Goal: Task Accomplishment & Management: Manage account settings

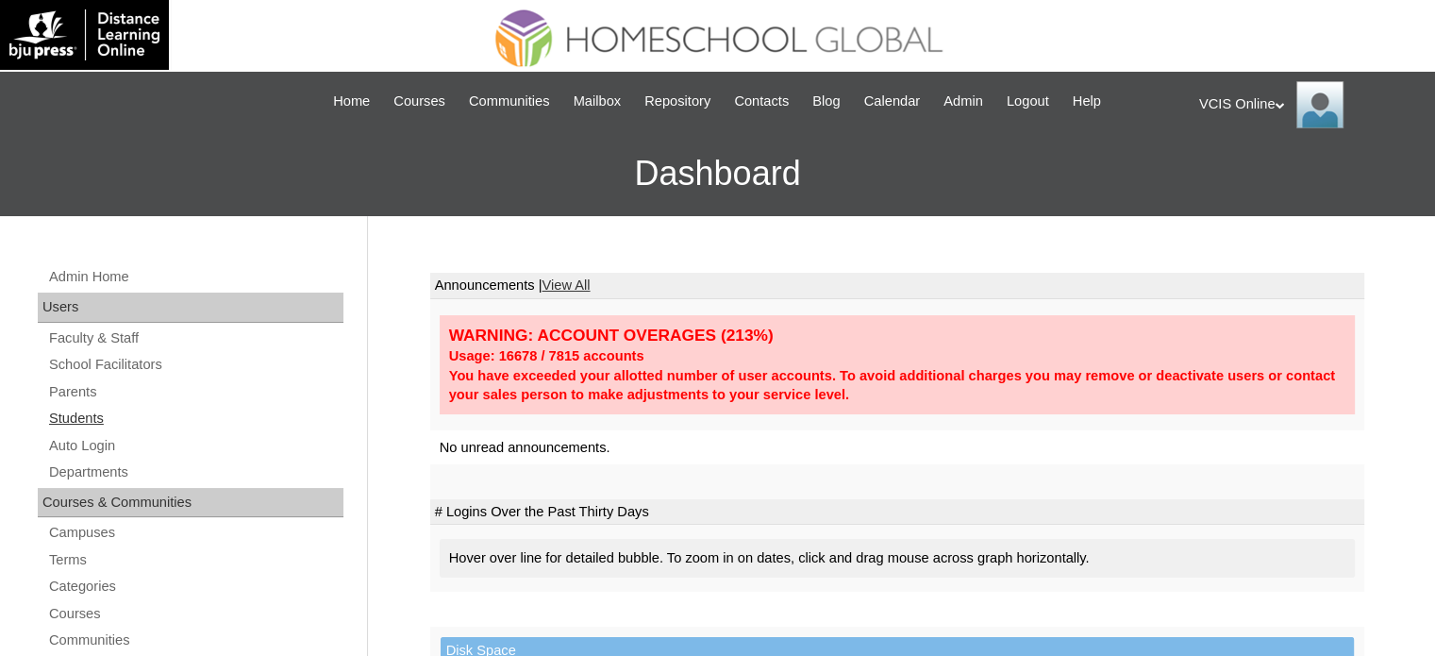
scroll to position [94, 0]
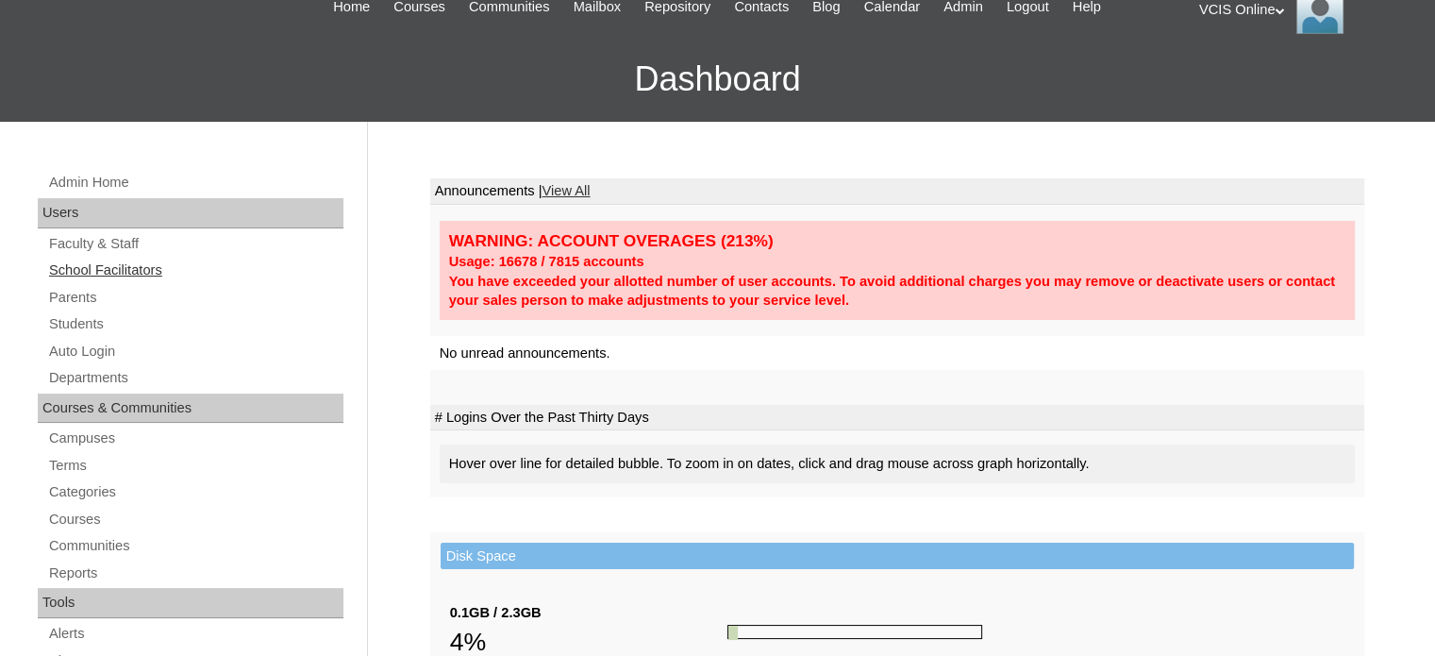
click at [125, 271] on link "School Facilitators" at bounding box center [195, 270] width 296 height 24
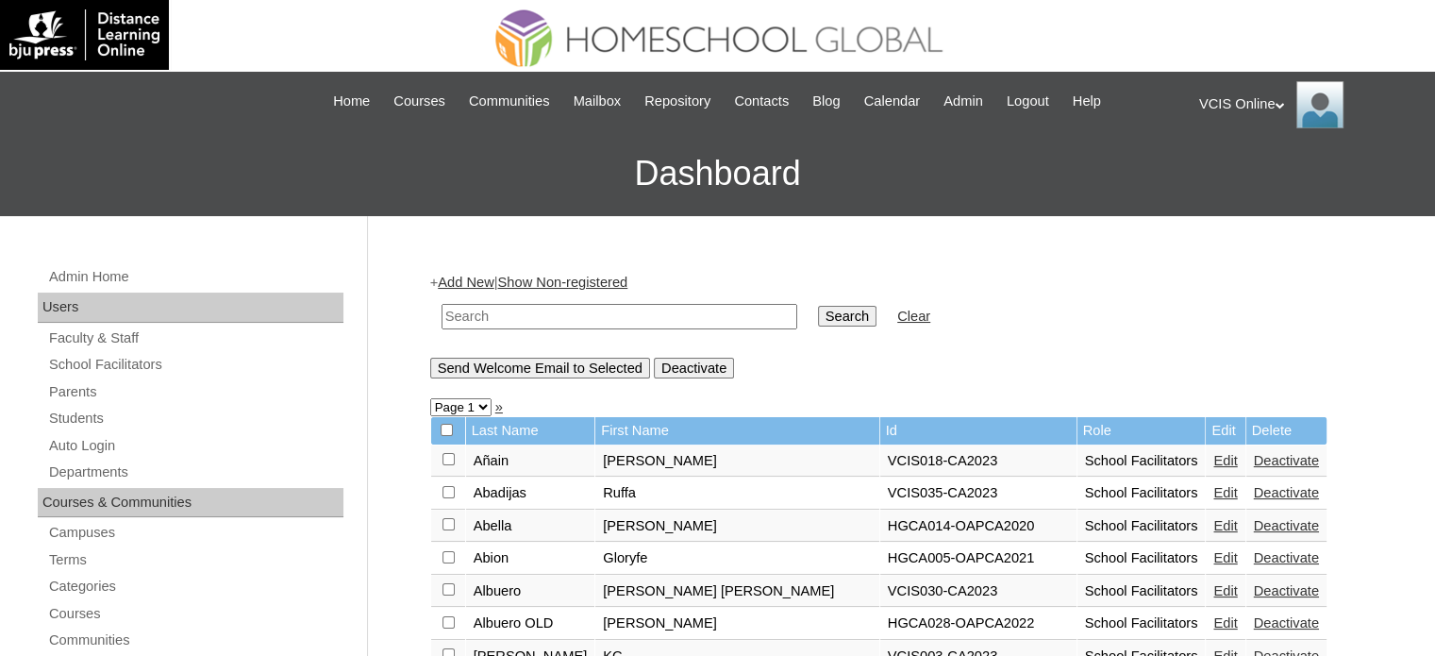
click at [553, 307] on input "text" at bounding box center [619, 316] width 356 height 25
type input "lester"
click at [818, 314] on input "Search" at bounding box center [847, 316] width 58 height 21
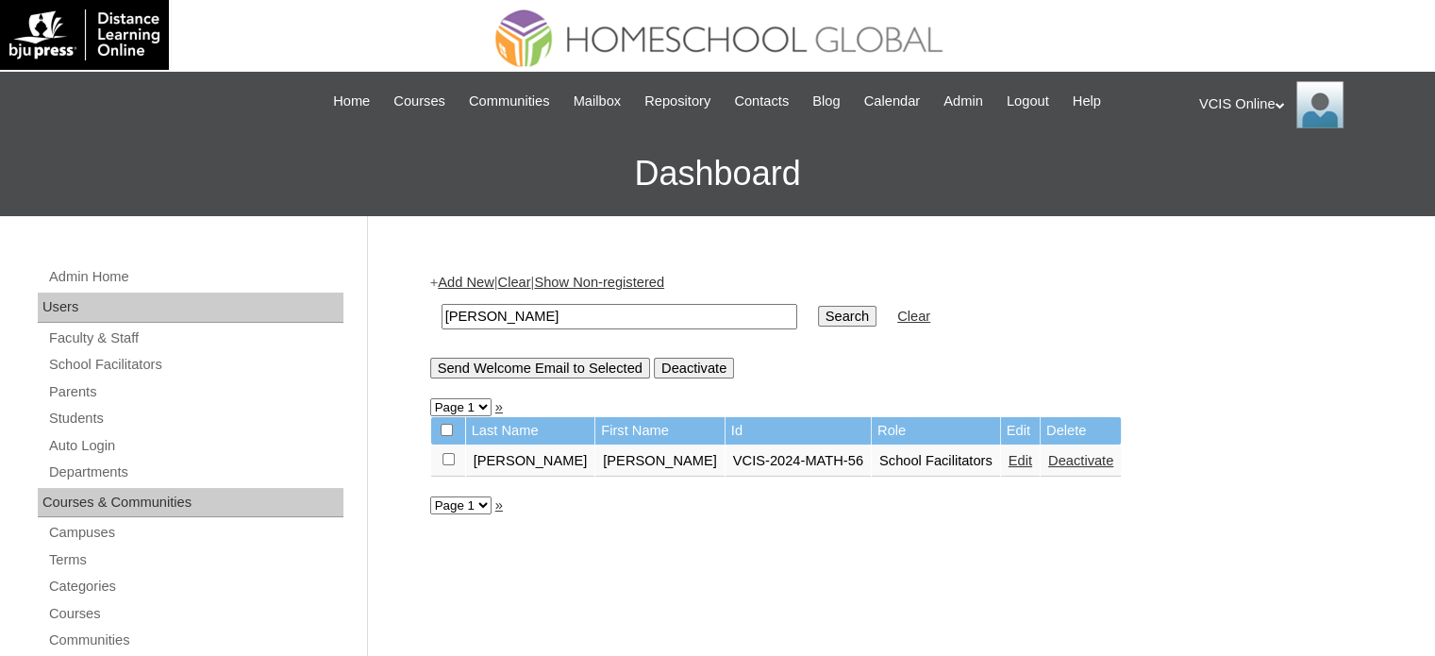
click at [1008, 456] on link "Edit" at bounding box center [1020, 460] width 24 height 15
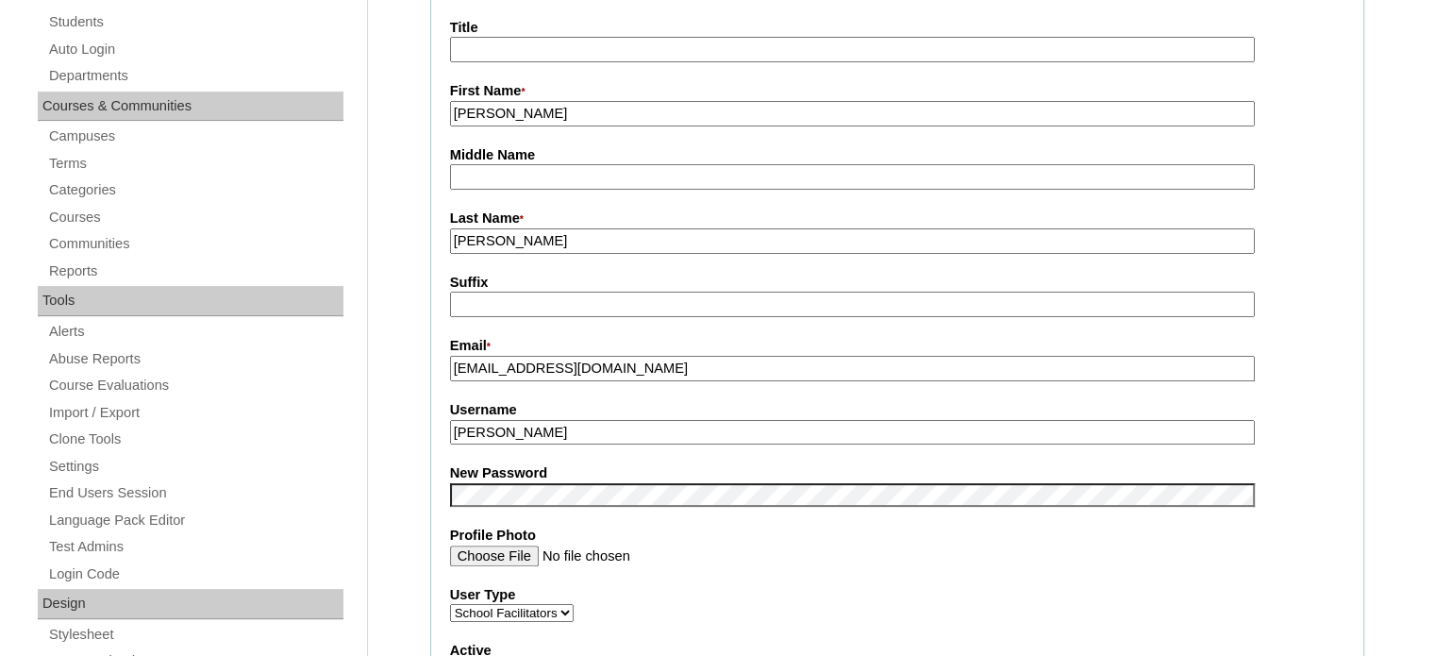
scroll to position [201, 0]
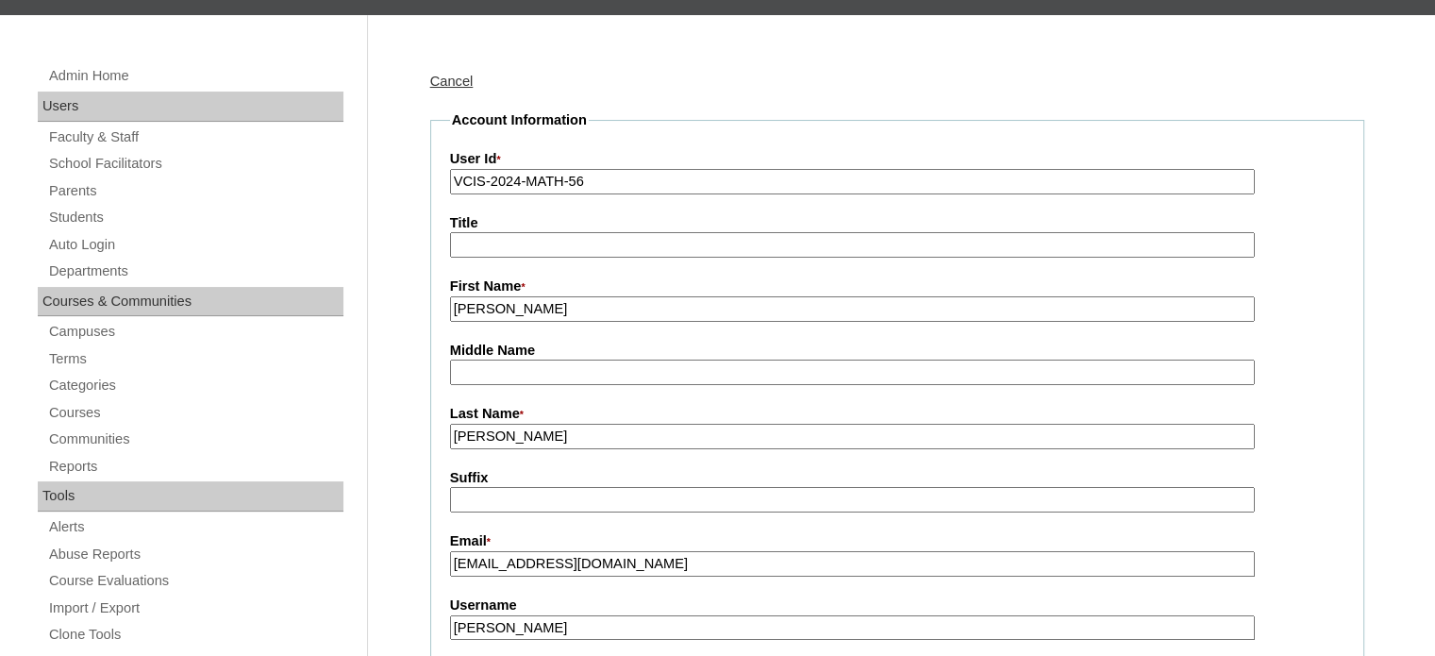
drag, startPoint x: 540, startPoint y: 431, endPoint x: 441, endPoint y: 442, distance: 98.8
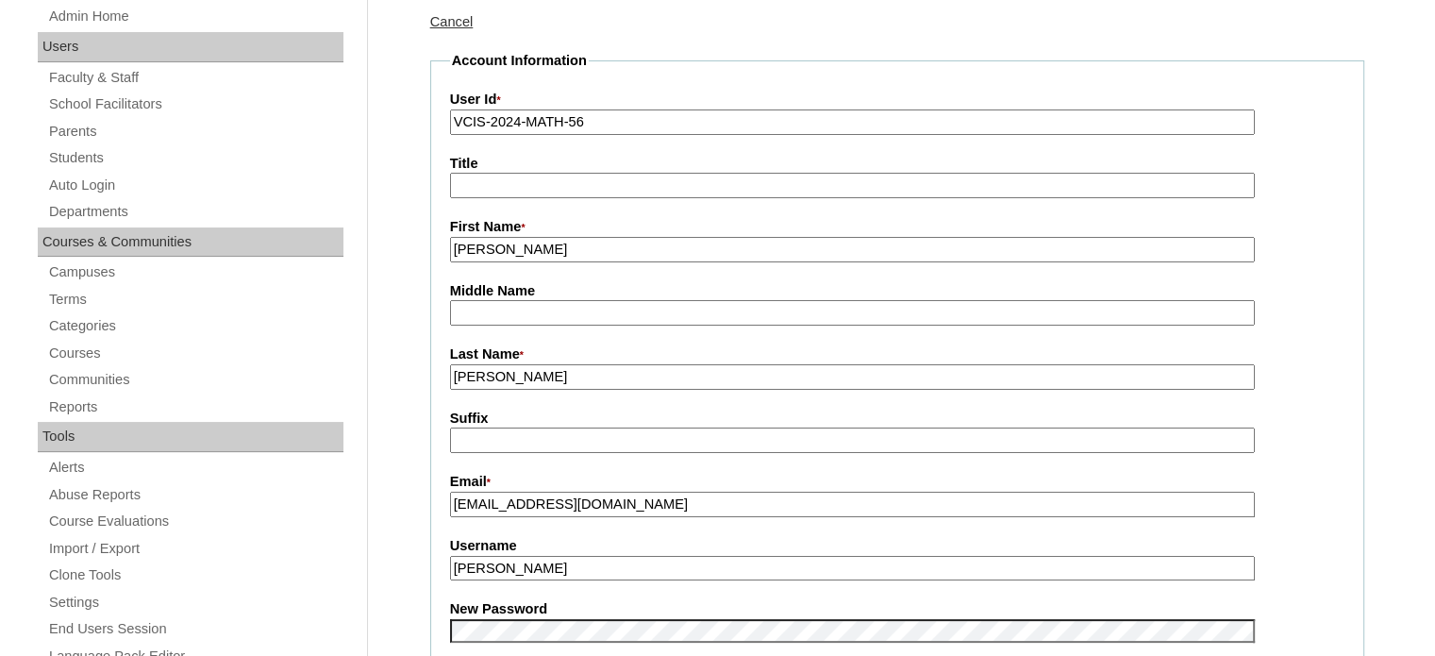
scroll to position [12, 0]
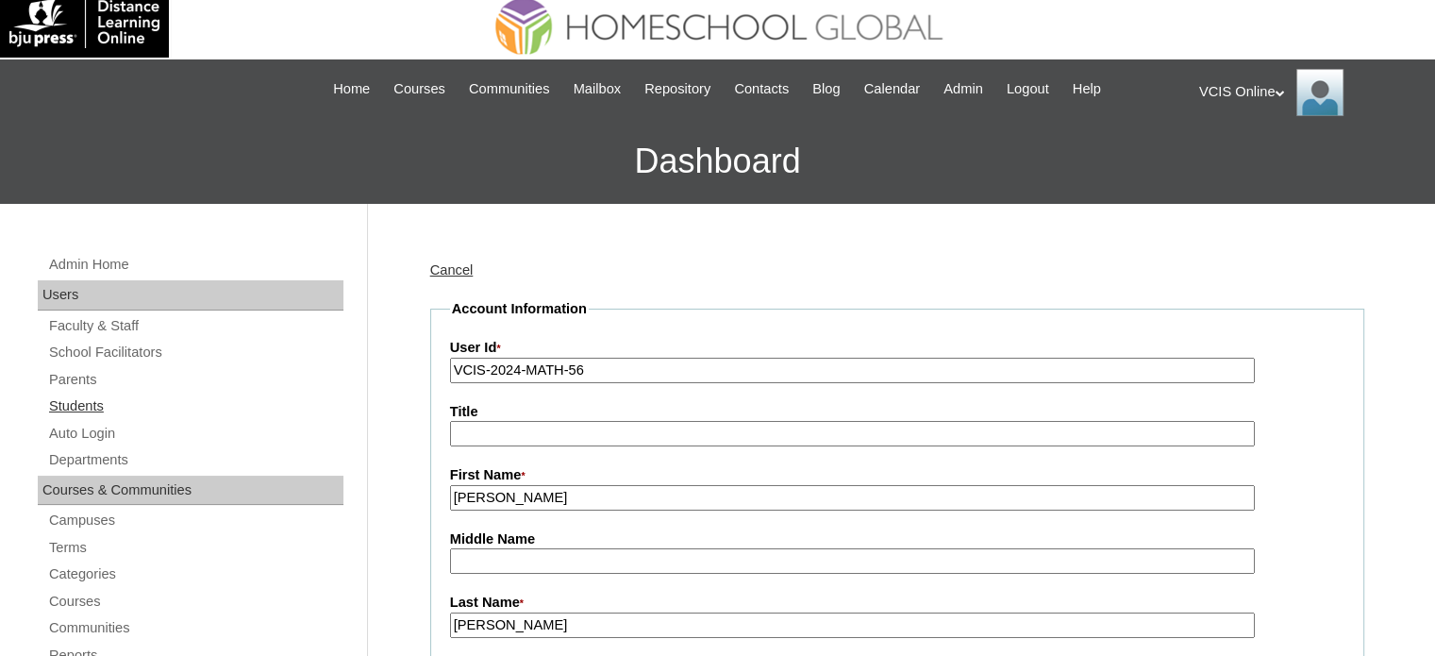
click at [89, 405] on link "Students" at bounding box center [195, 406] width 296 height 24
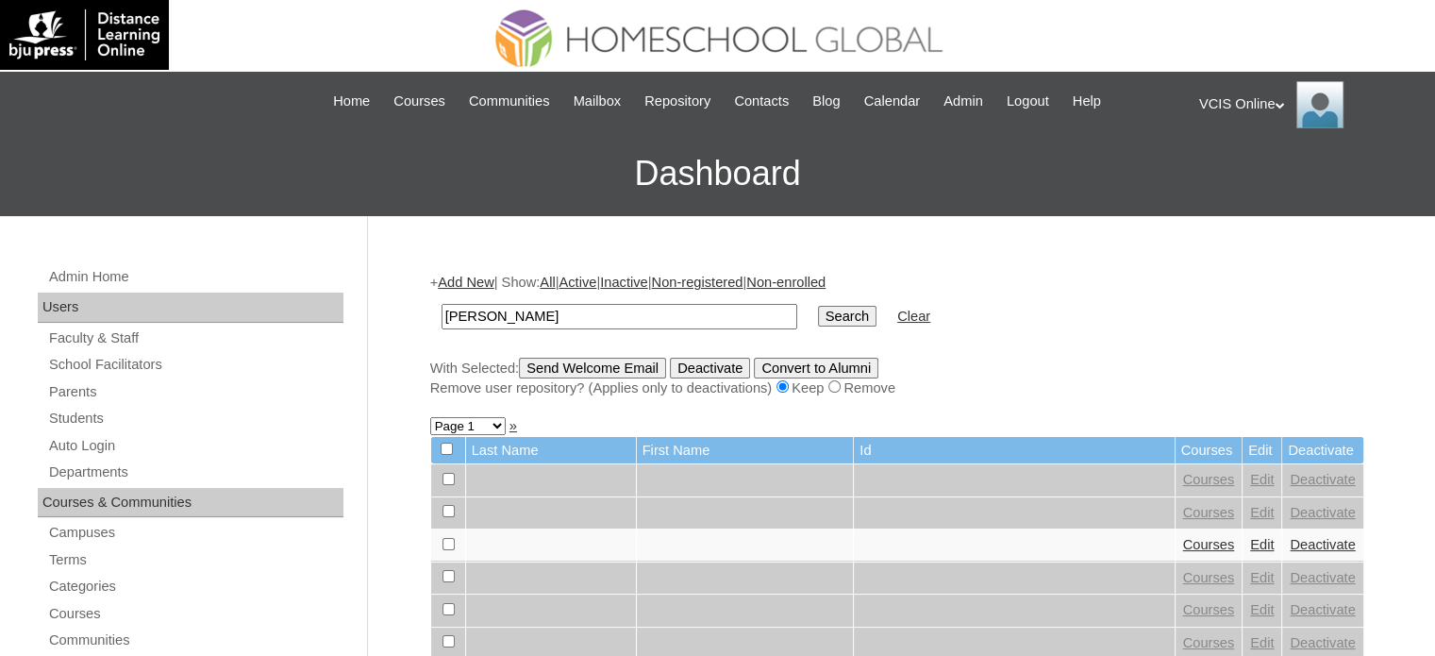
type input "[PERSON_NAME]"
click at [818, 313] on input "Search" at bounding box center [847, 316] width 58 height 21
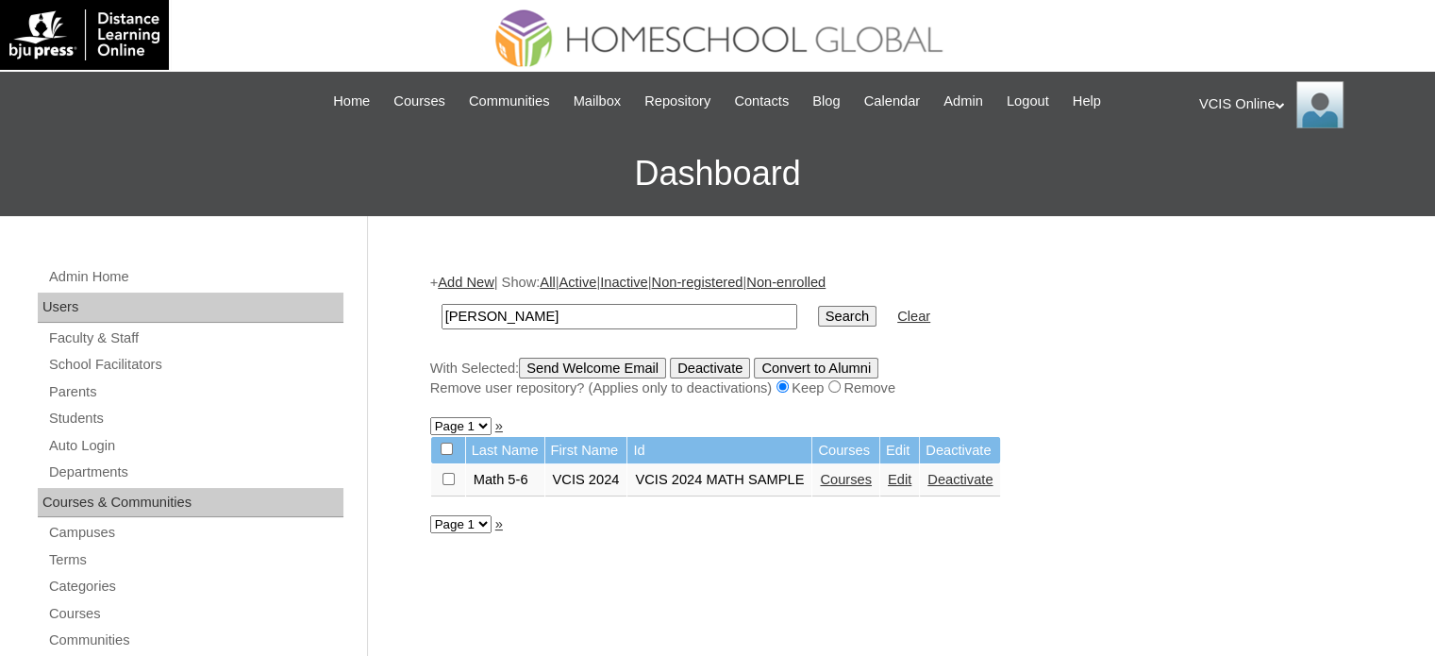
click at [890, 485] on link "Edit" at bounding box center [900, 479] width 24 height 15
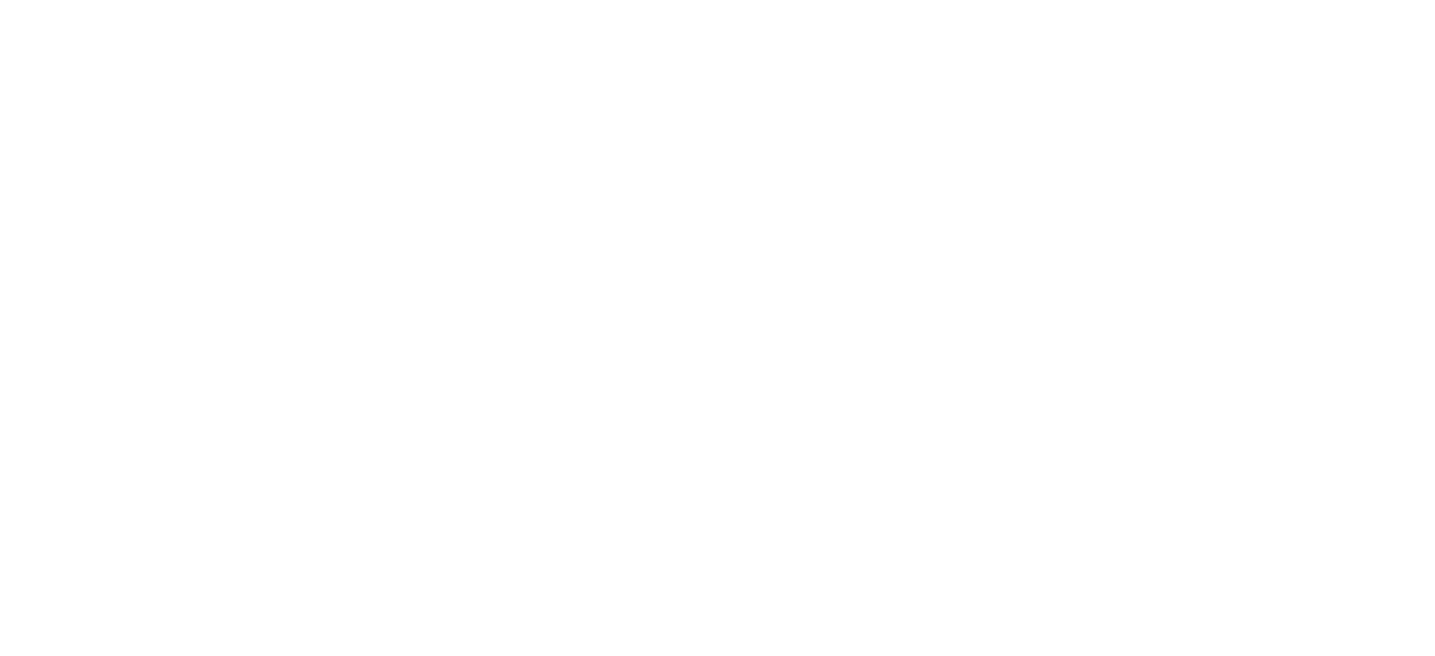
click at [0, 0] on html at bounding box center [0, 0] width 0 height 0
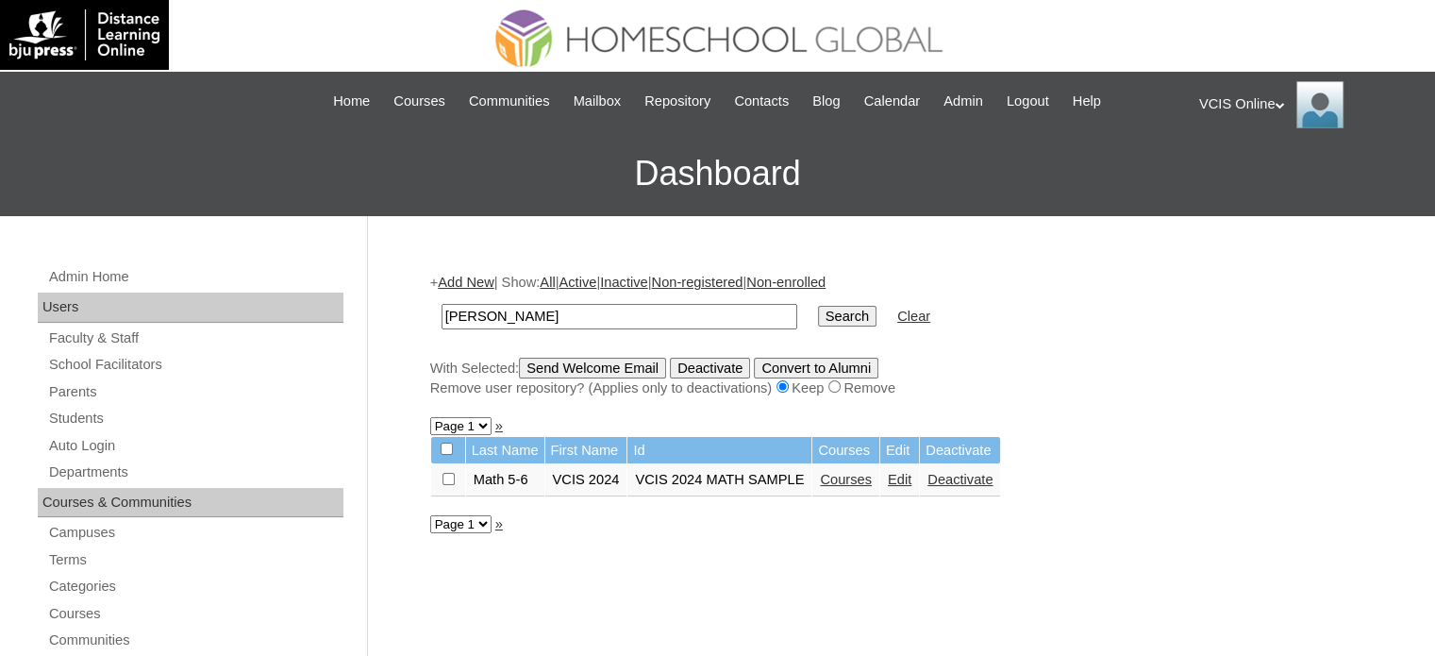
click at [835, 479] on link "Courses" at bounding box center [846, 479] width 52 height 15
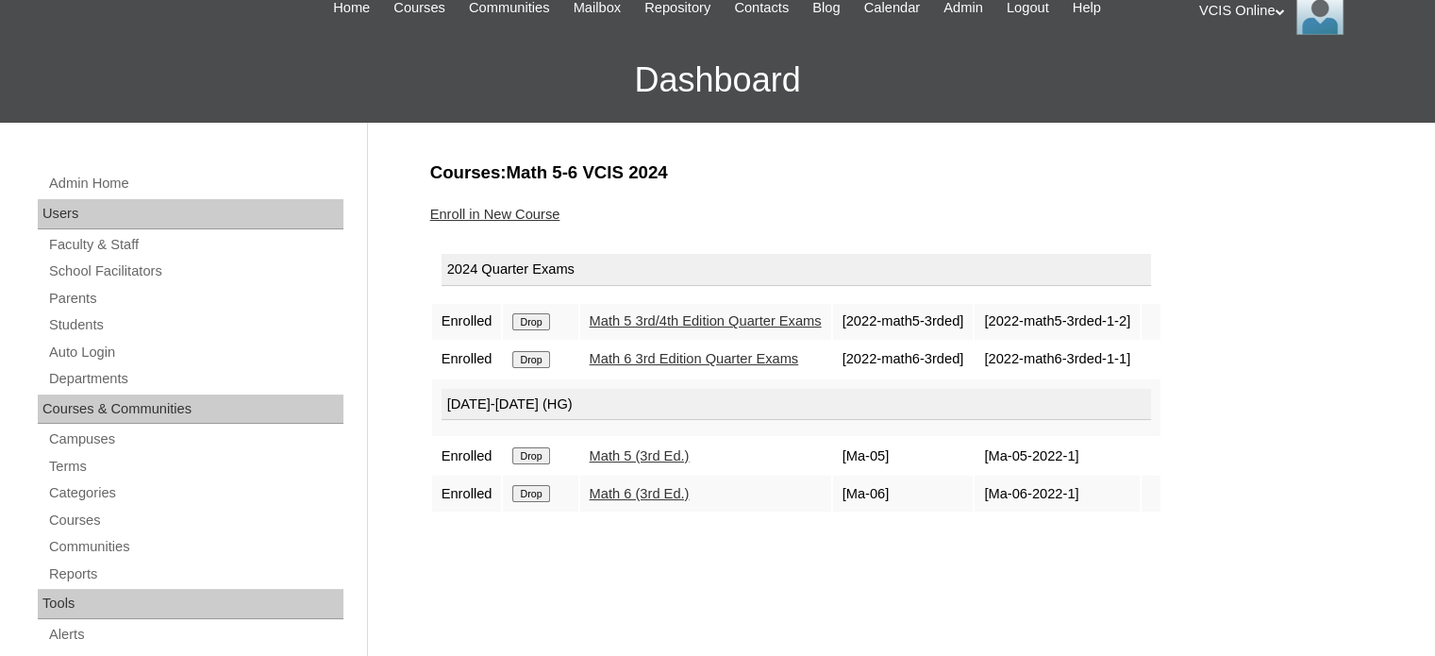
scroll to position [94, 0]
click at [534, 321] on input "Drop" at bounding box center [530, 320] width 37 height 17
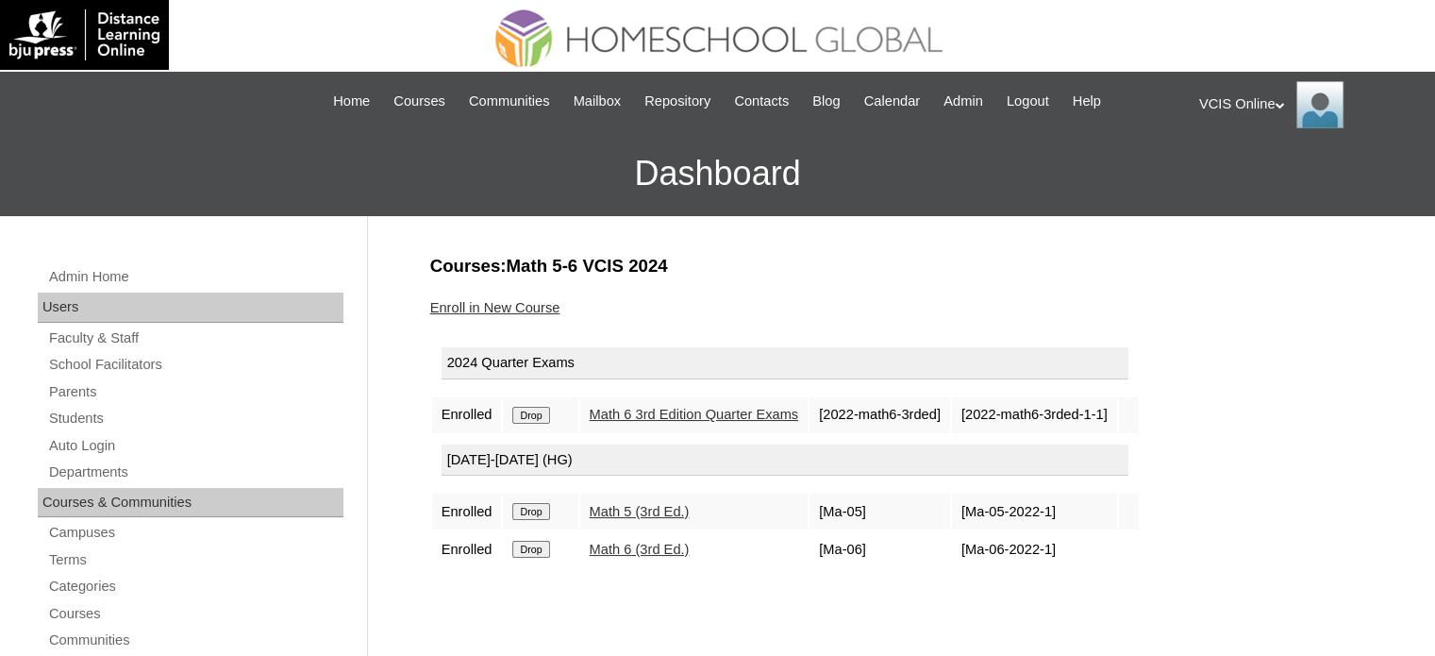
click at [538, 408] on input "Drop" at bounding box center [530, 415] width 37 height 17
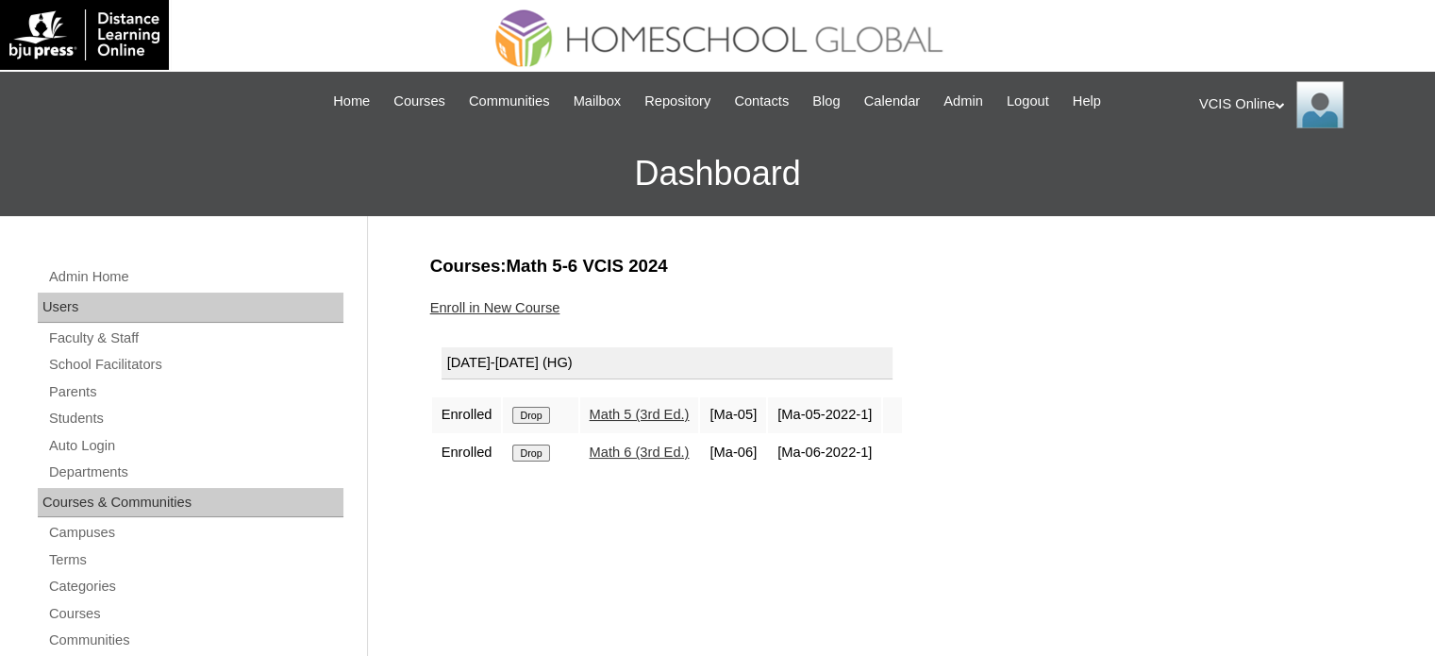
click at [524, 418] on input "Drop" at bounding box center [530, 415] width 37 height 17
drag, startPoint x: 0, startPoint y: 0, endPoint x: 543, endPoint y: 410, distance: 680.8
click at [543, 410] on input "Drop" at bounding box center [530, 415] width 37 height 17
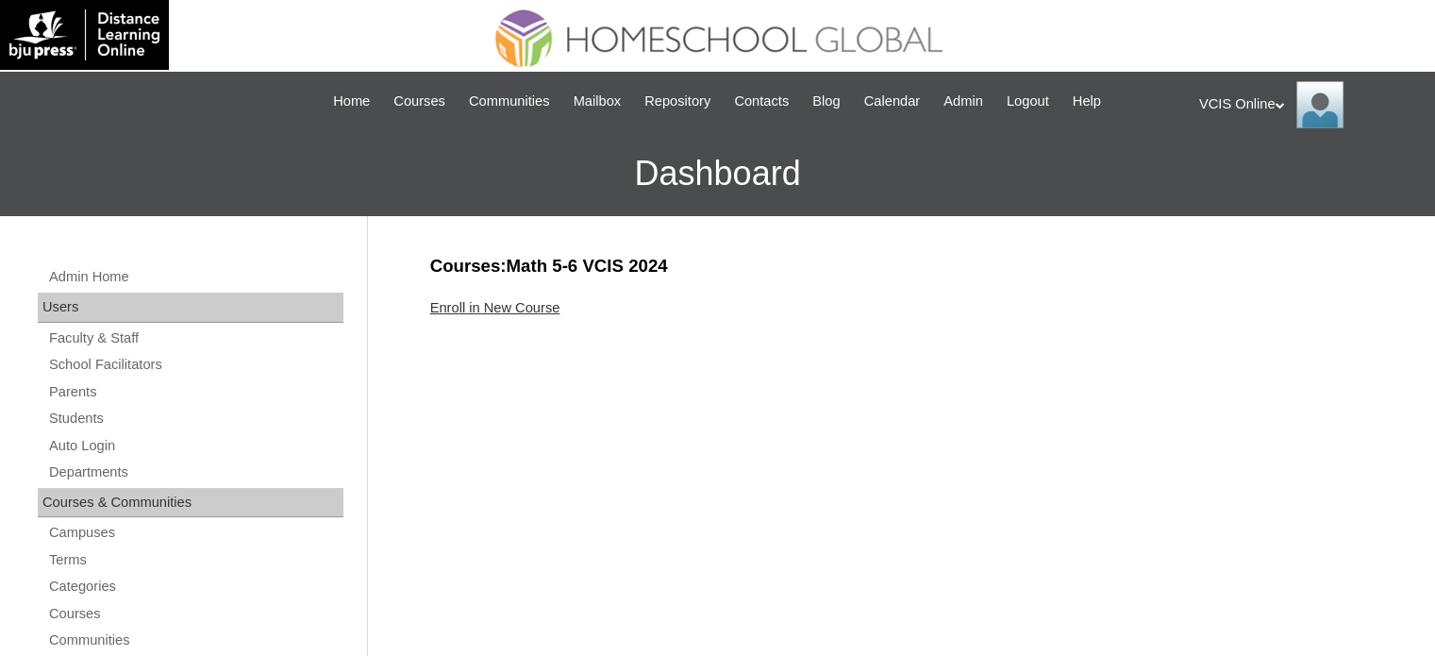
click at [531, 301] on link "Enroll in New Course" at bounding box center [495, 307] width 130 height 15
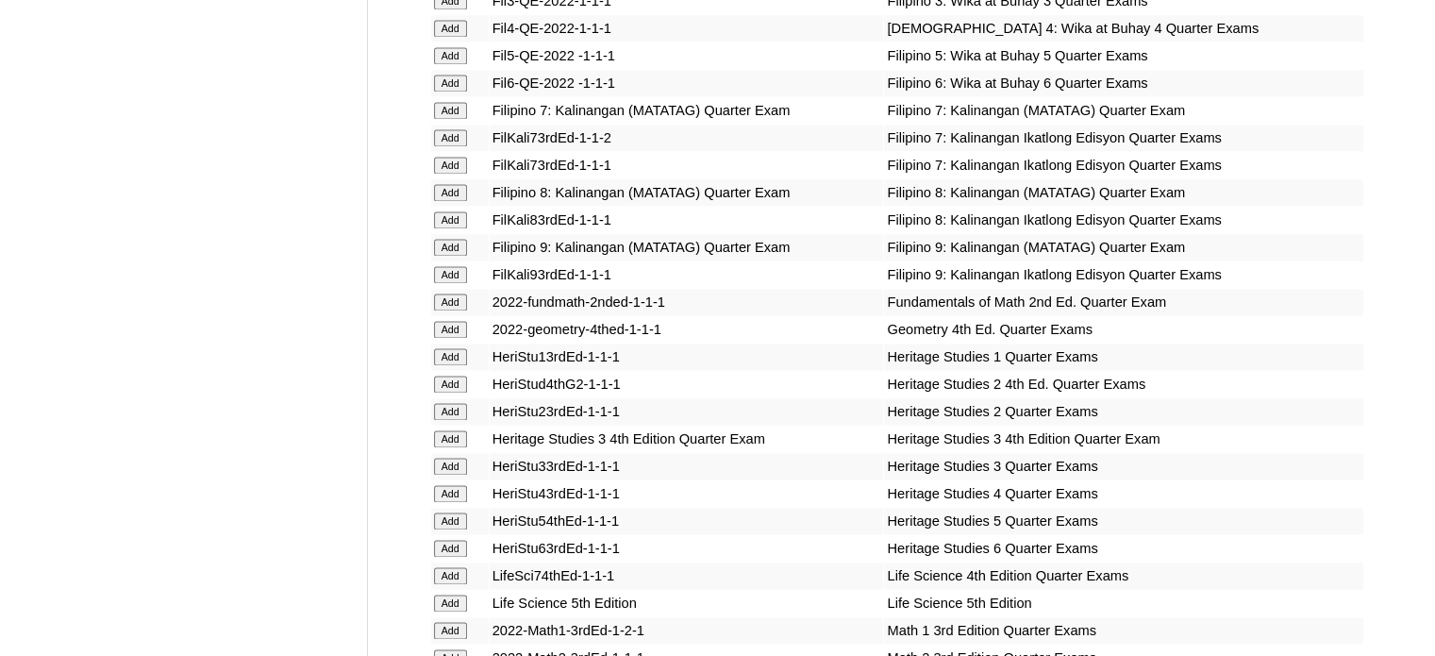
scroll to position [6305, 0]
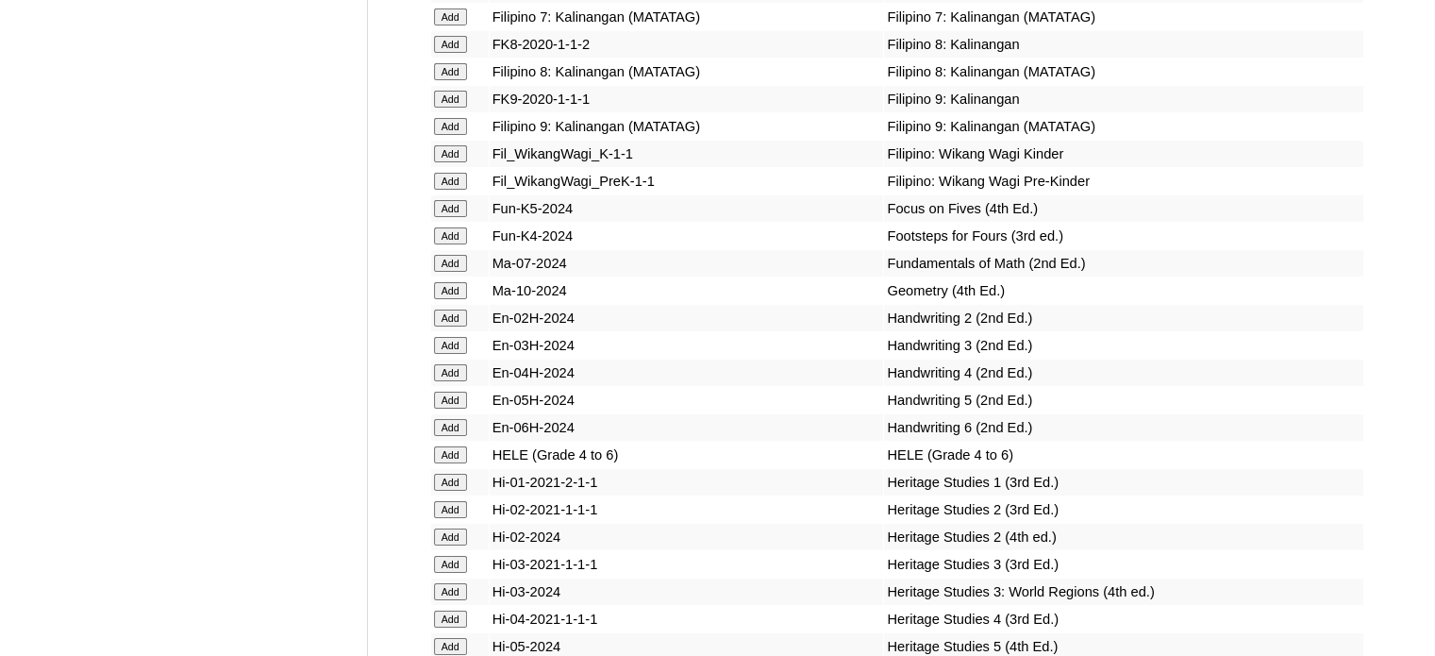
click at [457, 299] on input "Add" at bounding box center [450, 290] width 33 height 17
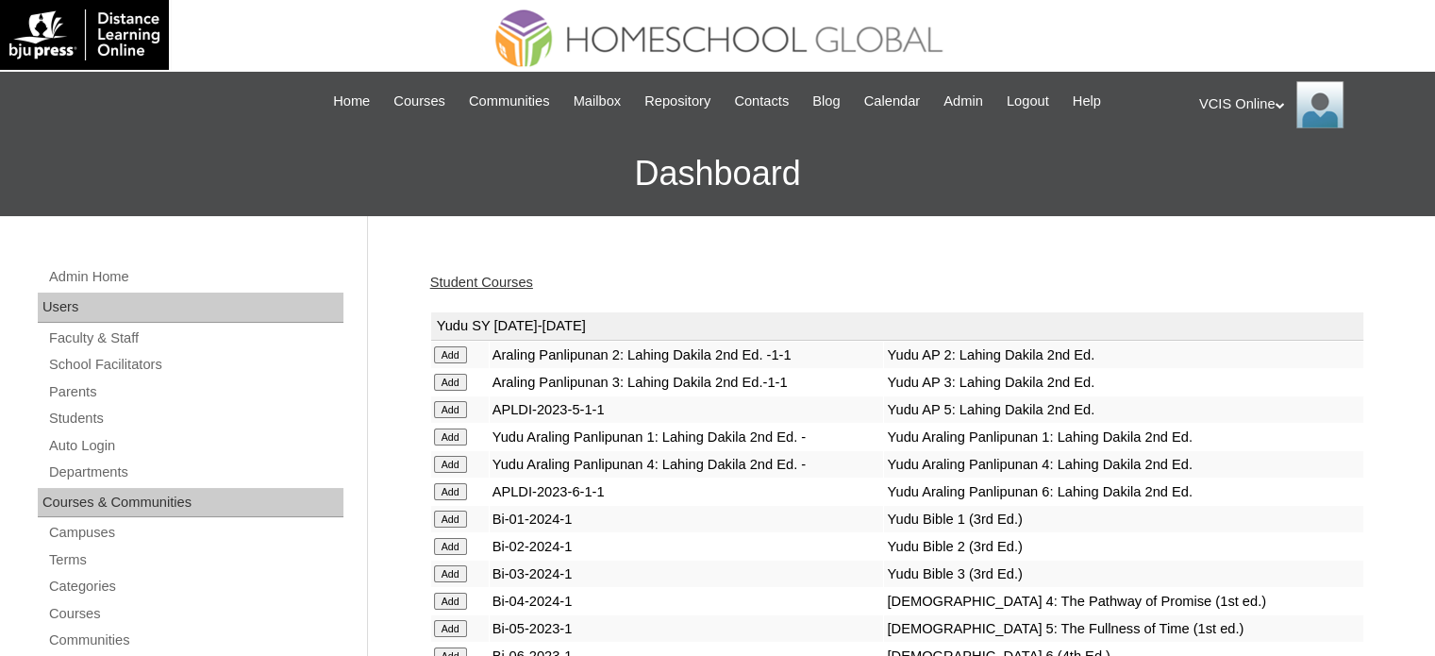
click at [503, 279] on link "Student Courses" at bounding box center [481, 281] width 103 height 15
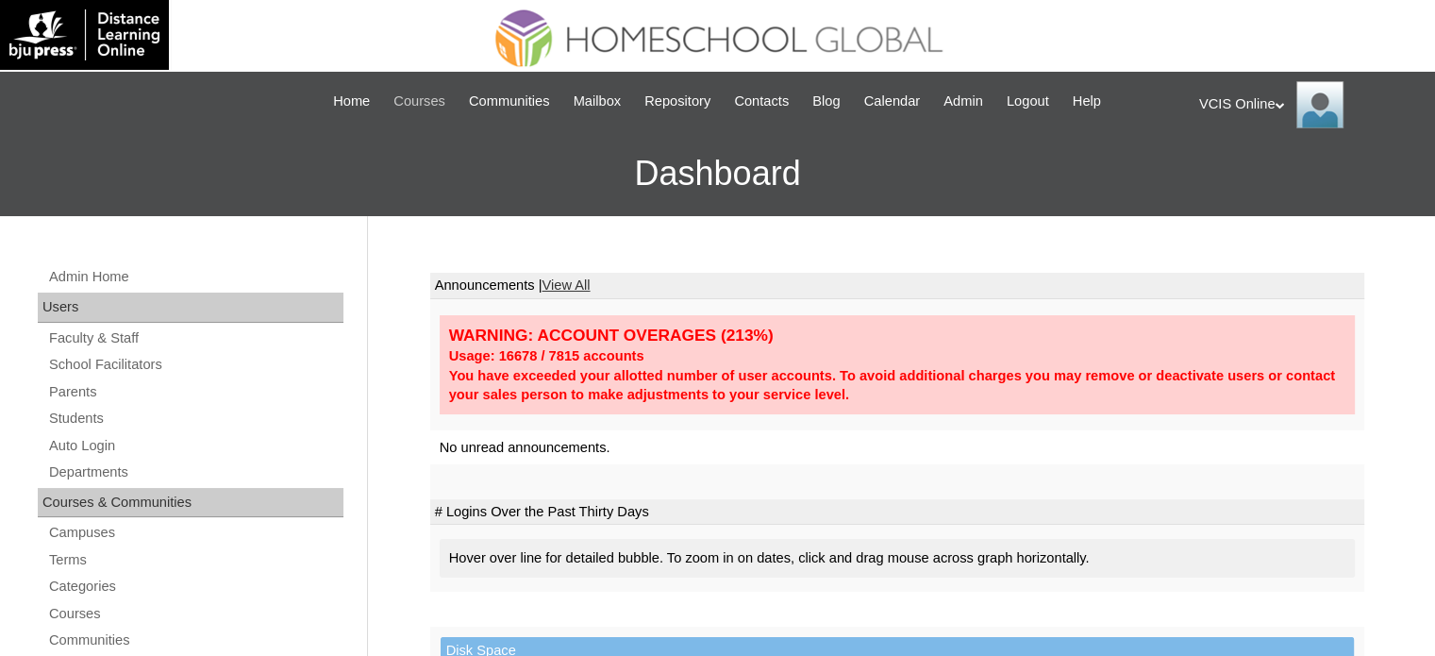
click at [422, 103] on span "Courses" at bounding box center [419, 102] width 52 height 22
click at [119, 329] on link "Faculty & Staff" at bounding box center [195, 338] width 296 height 24
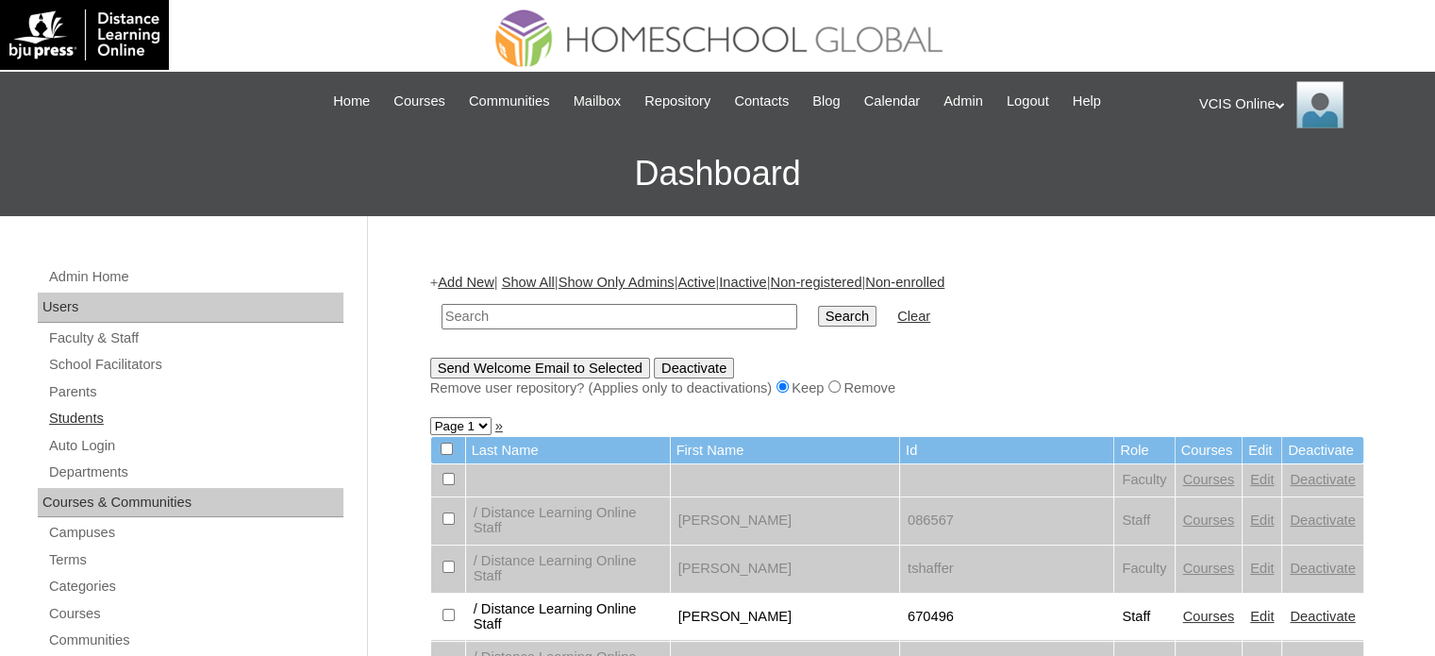
click at [87, 407] on link "Students" at bounding box center [195, 419] width 296 height 24
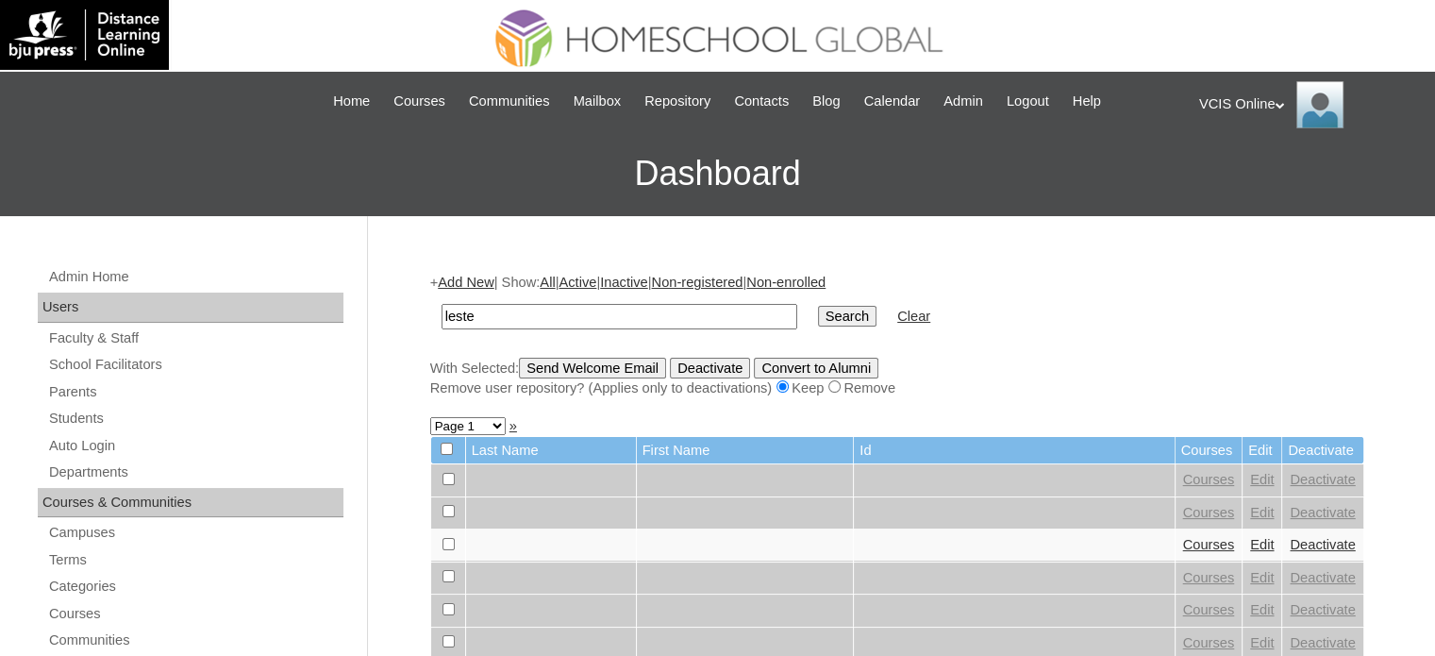
type input "[PERSON_NAME]"
click at [818, 314] on input "Search" at bounding box center [847, 316] width 58 height 21
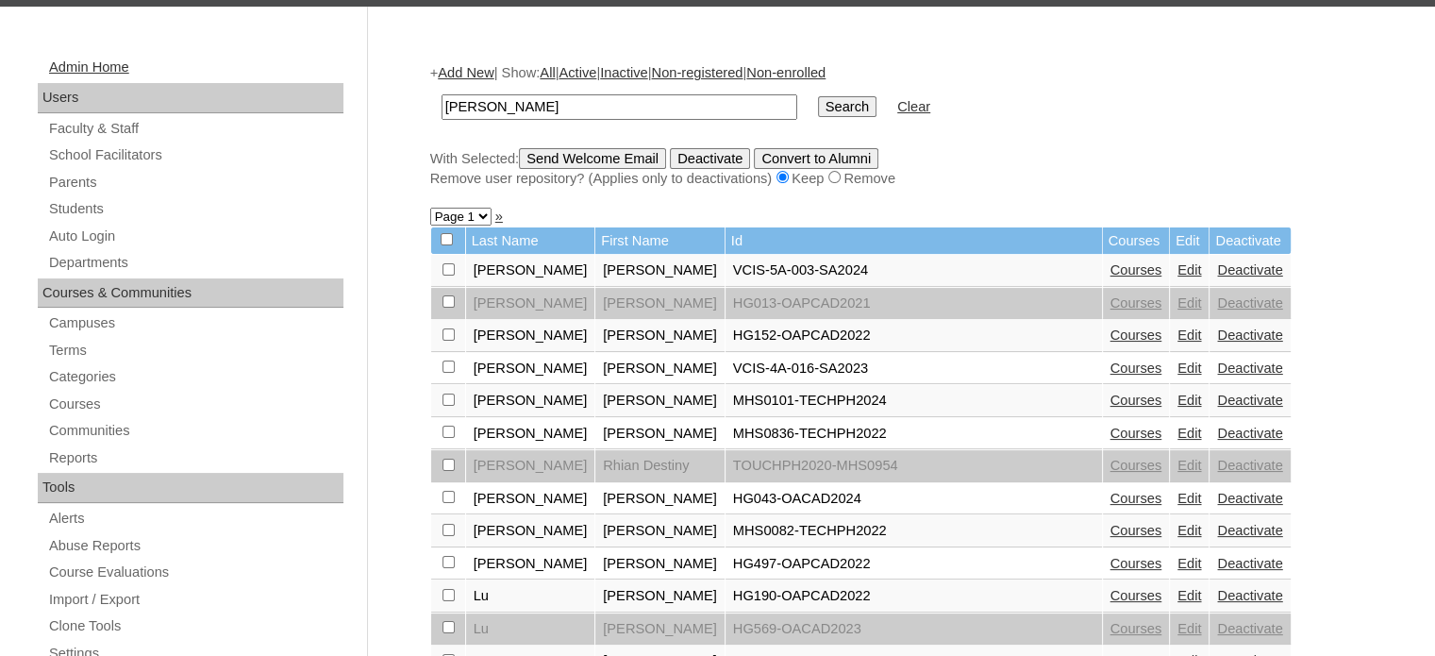
scroll to position [94, 0]
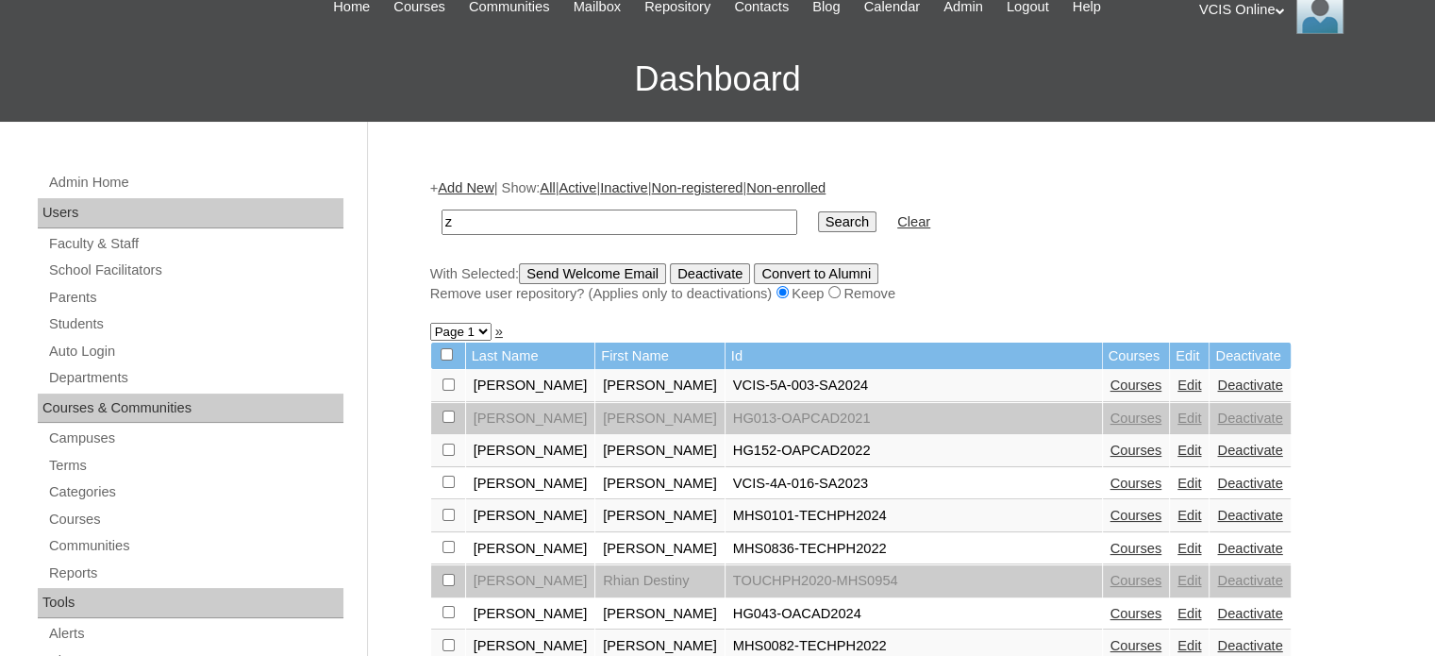
type input "[PERSON_NAME]"
click at [818, 218] on input "Search" at bounding box center [847, 221] width 58 height 21
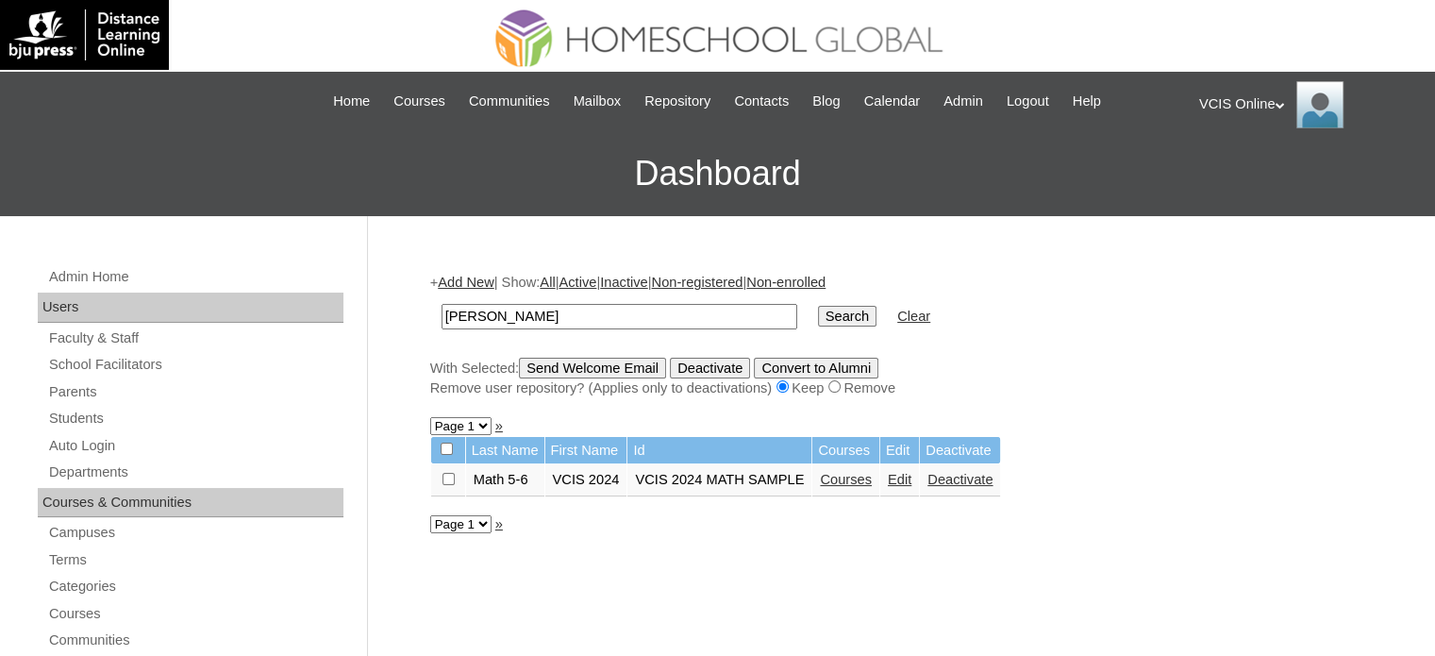
click at [898, 478] on link "Edit" at bounding box center [900, 479] width 24 height 15
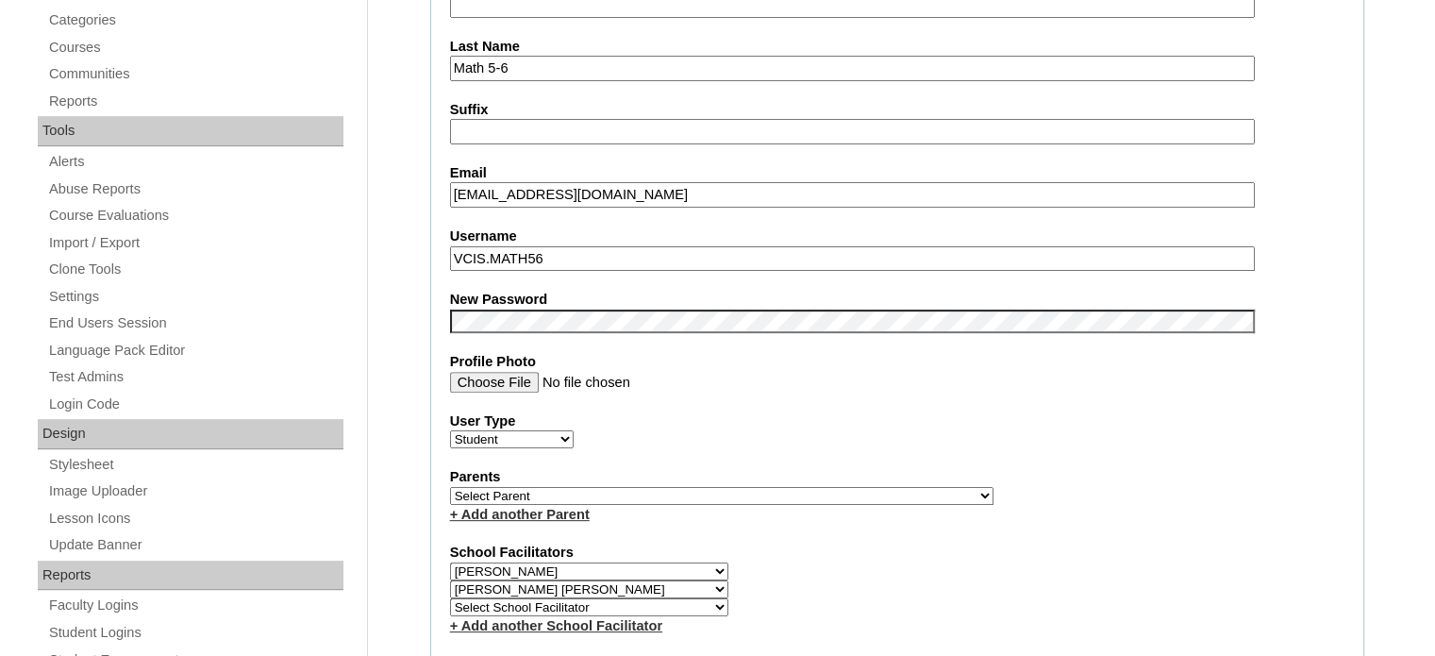
scroll to position [860, 0]
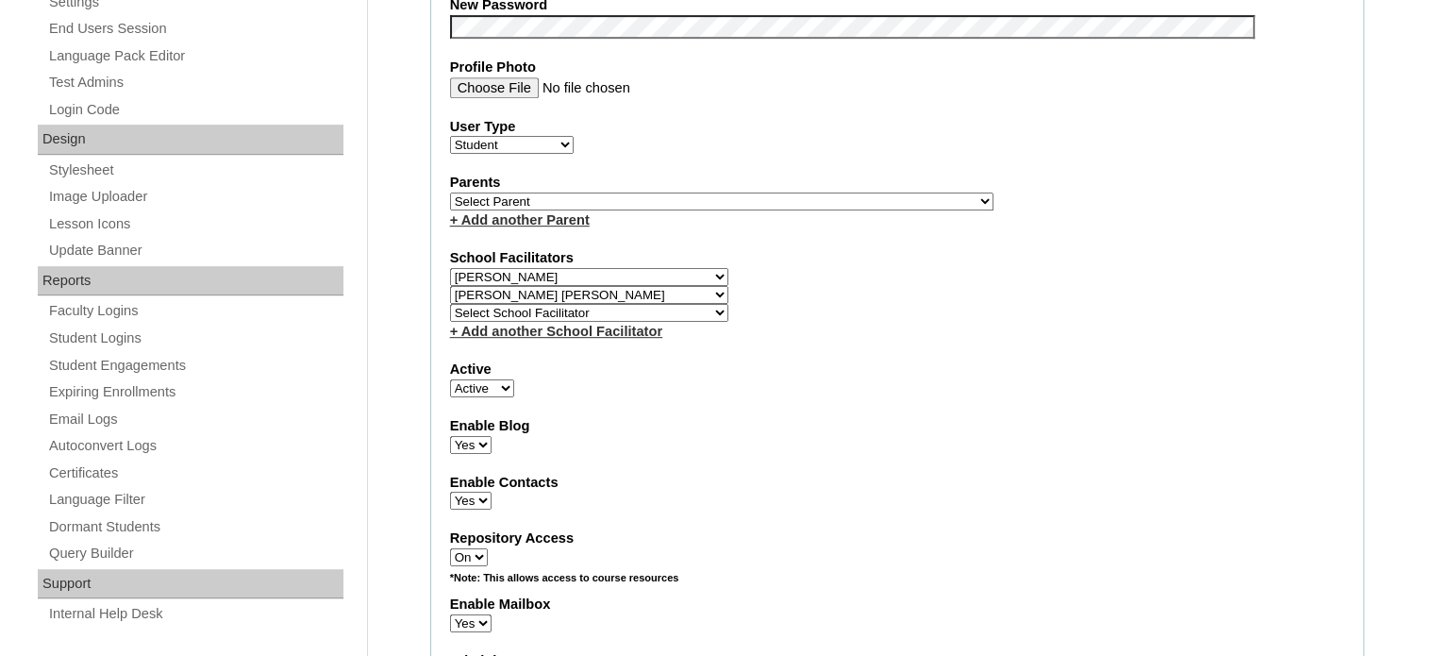
click at [814, 271] on div "School Facilitators Select School Facilitator [PERSON_NAME] [PERSON_NAME] [PERS…" at bounding box center [897, 294] width 894 height 92
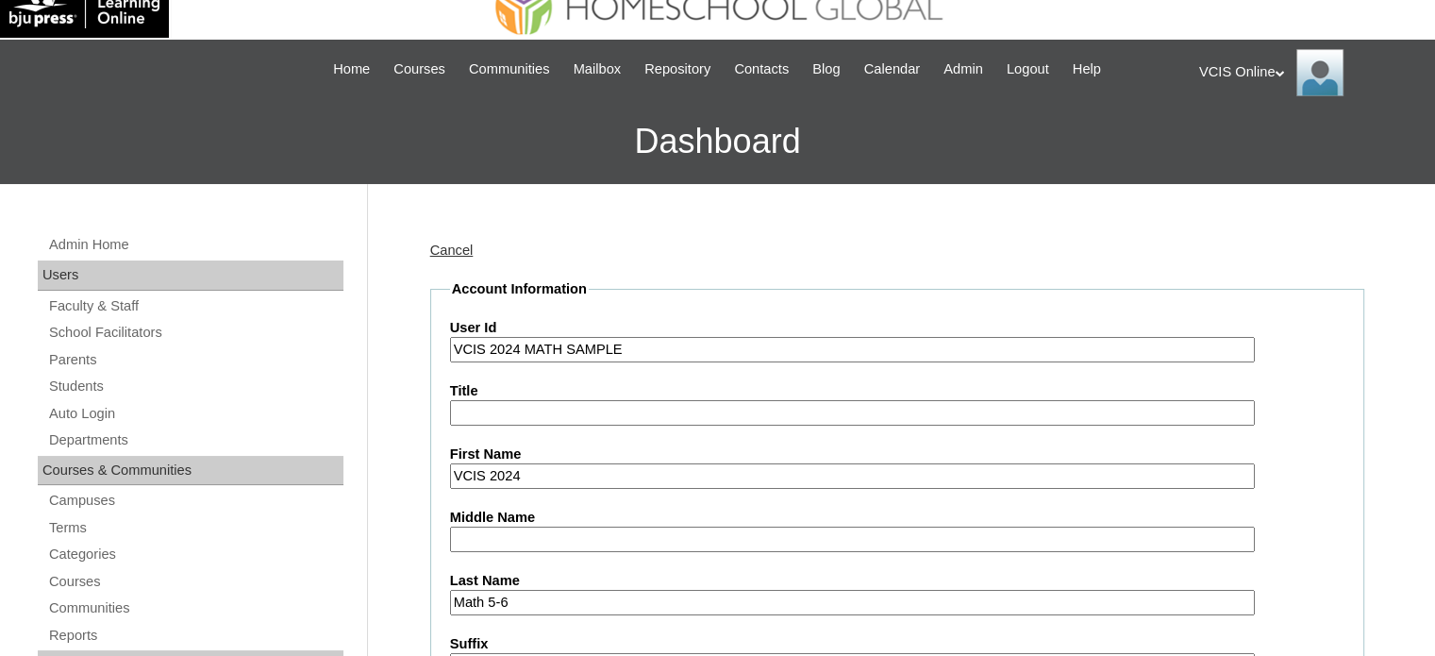
scroll to position [0, 0]
